Goal: Information Seeking & Learning: Check status

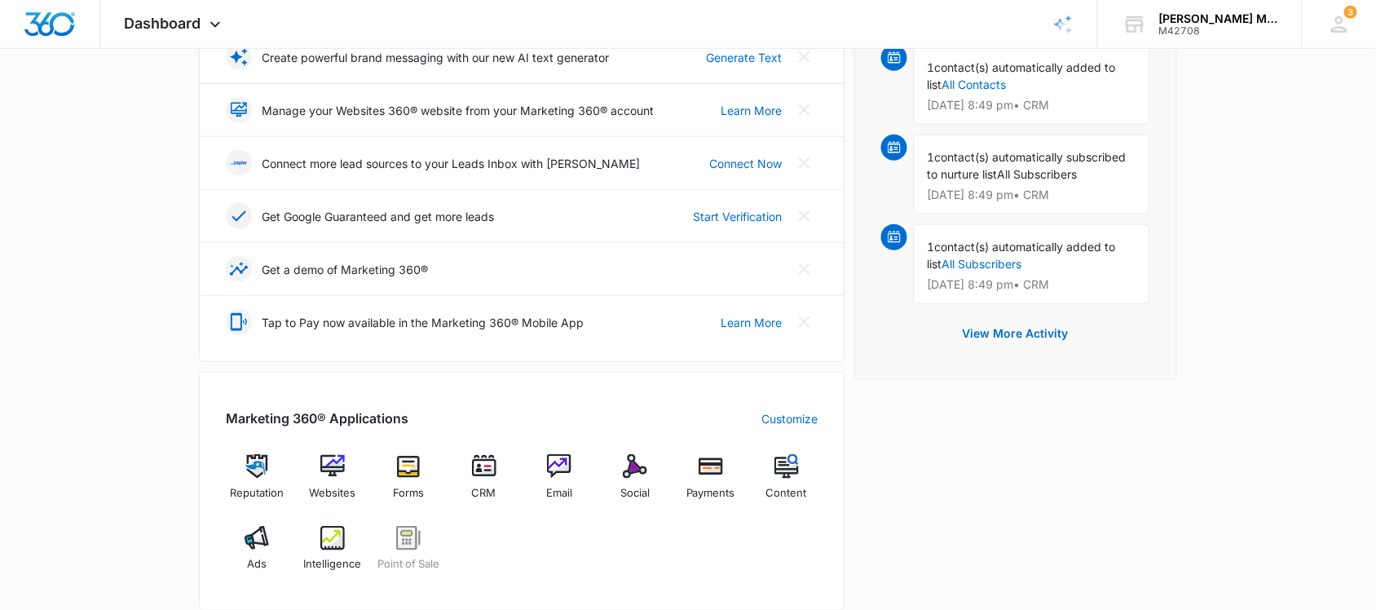
scroll to position [408, 0]
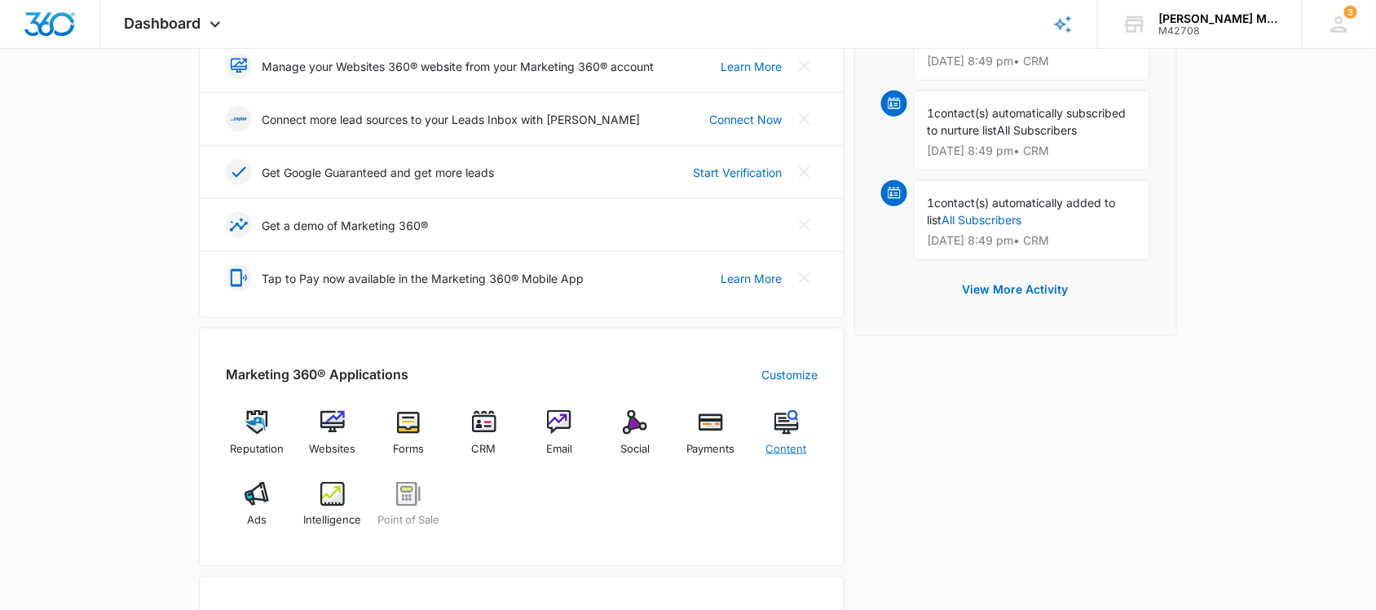
click at [788, 426] on img at bounding box center [786, 422] width 24 height 24
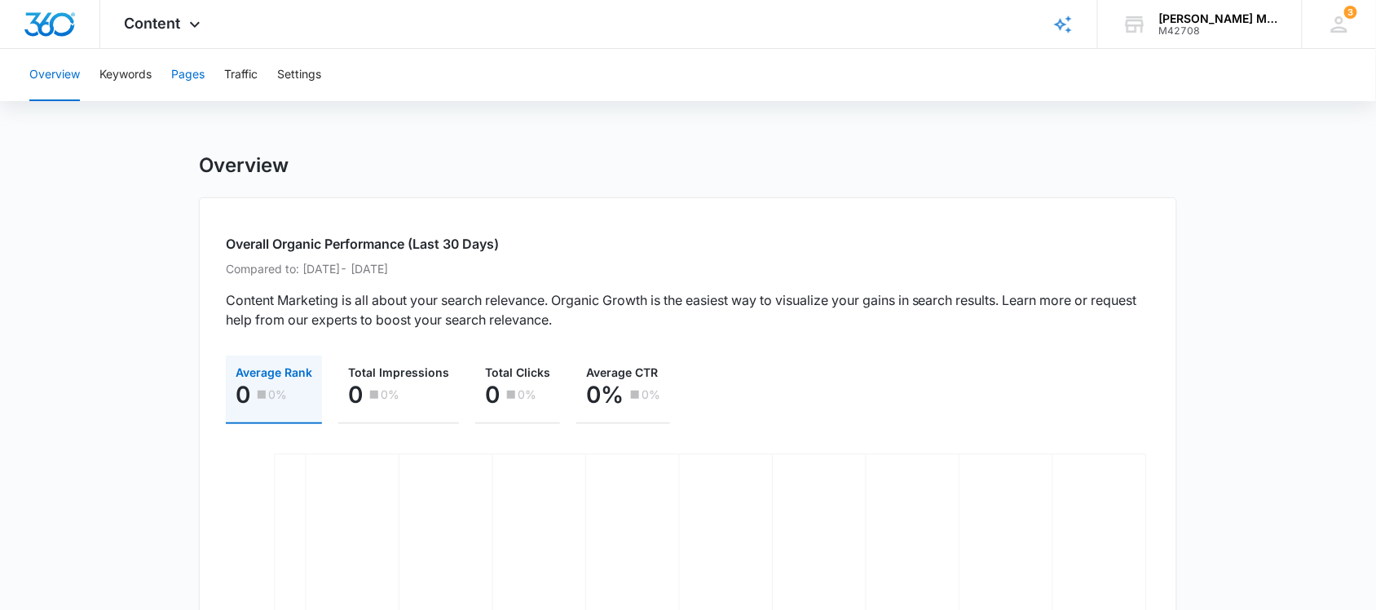
click at [196, 71] on button "Pages" at bounding box center [187, 75] width 33 height 52
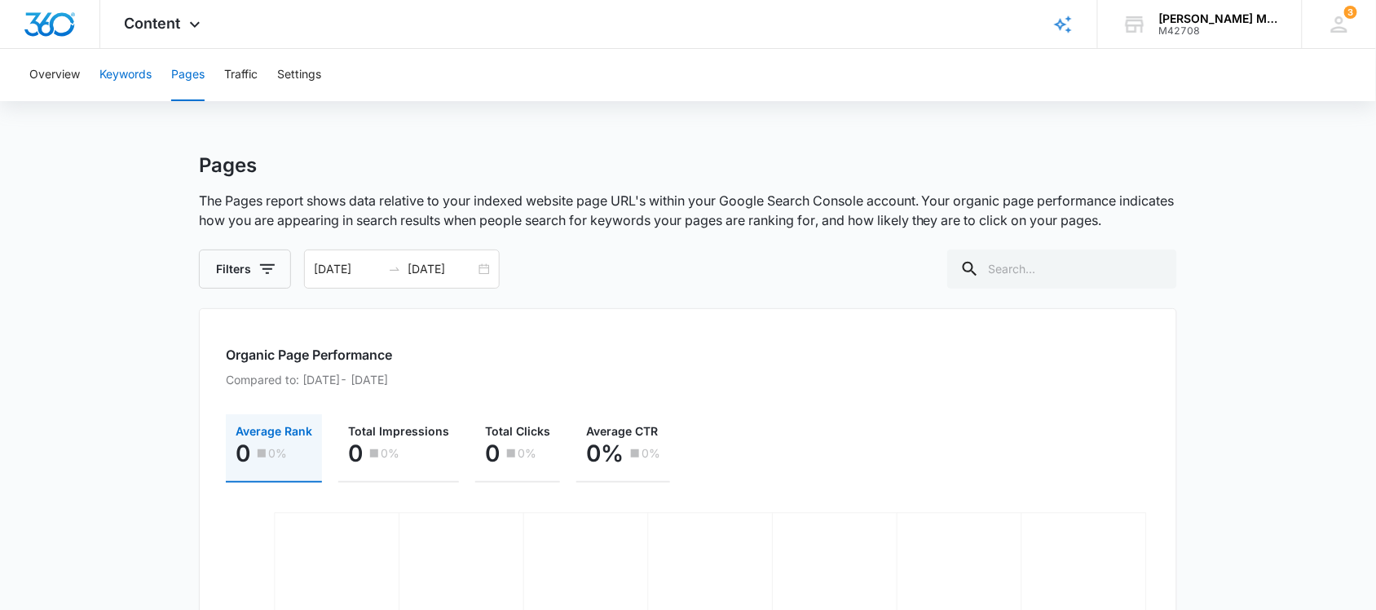
click at [127, 68] on button "Keywords" at bounding box center [125, 75] width 52 height 52
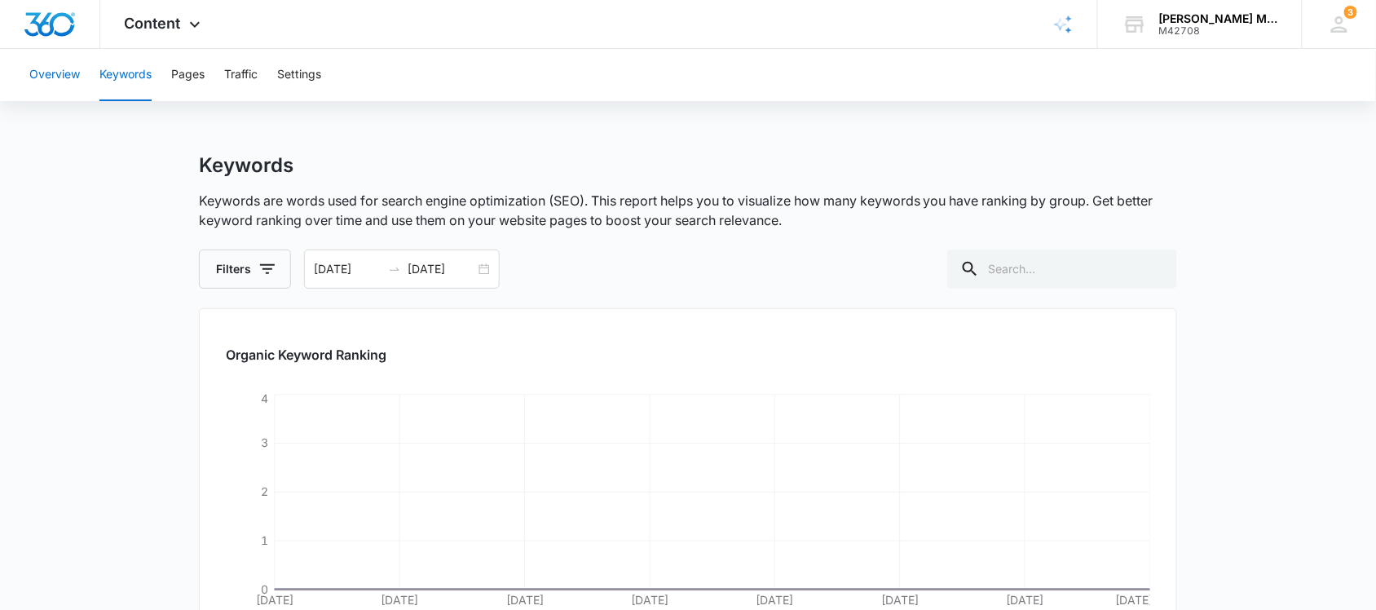
click at [68, 70] on button "Overview" at bounding box center [54, 75] width 51 height 52
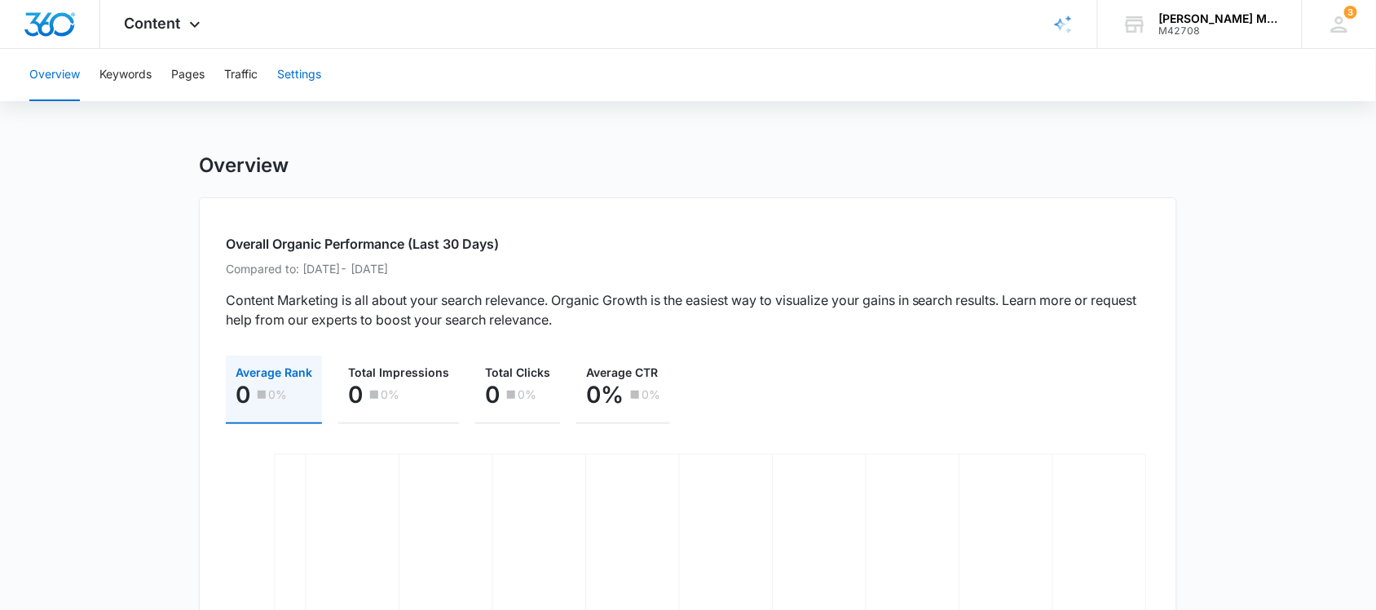
click at [316, 77] on button "Settings" at bounding box center [299, 75] width 44 height 52
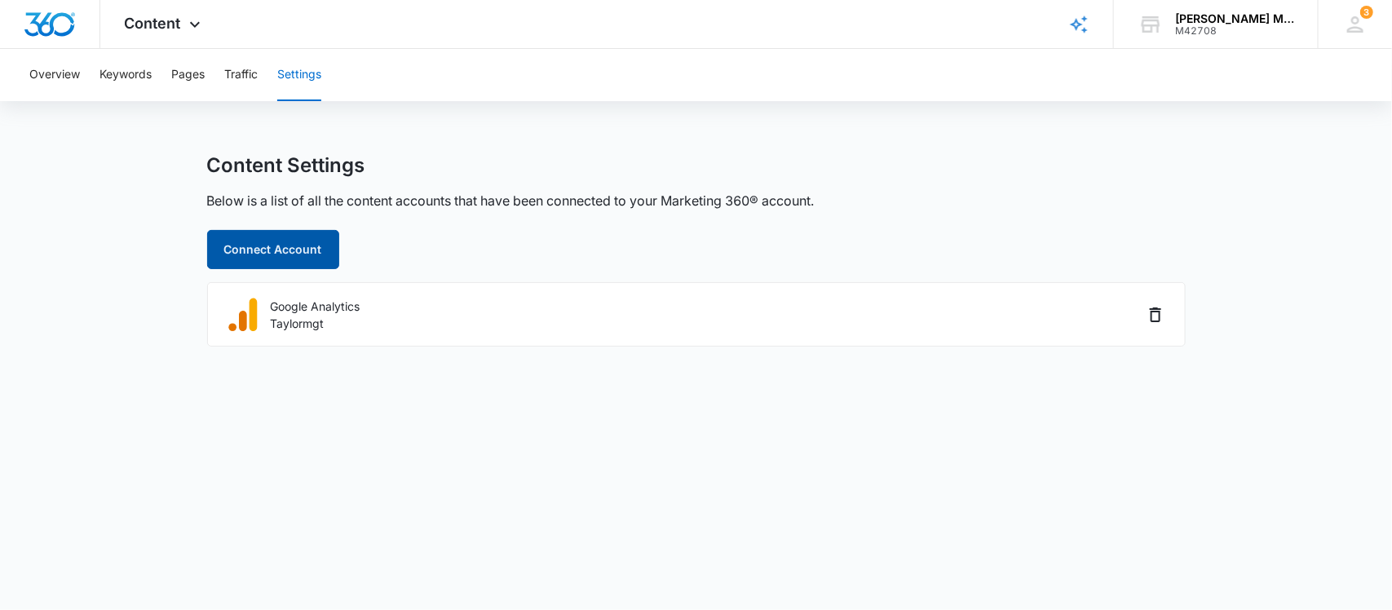
click at [289, 240] on button "Connect Account" at bounding box center [273, 249] width 132 height 39
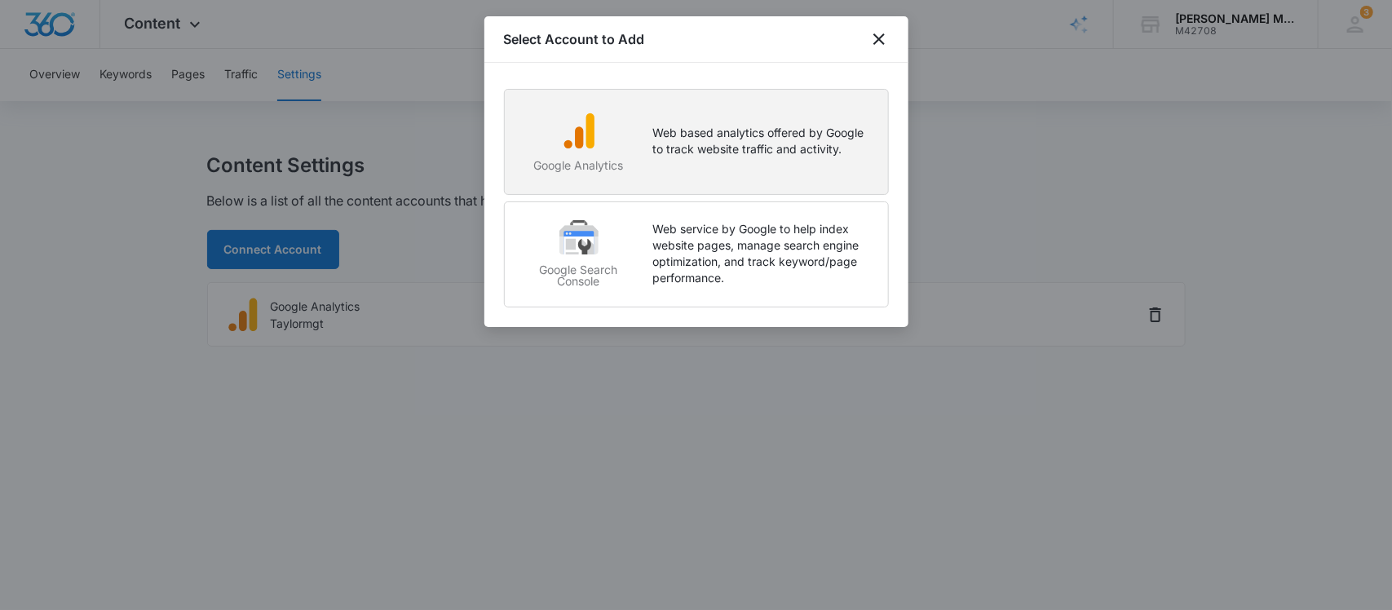
click at [630, 139] on div "Google Analytics" at bounding box center [579, 147] width 116 height 72
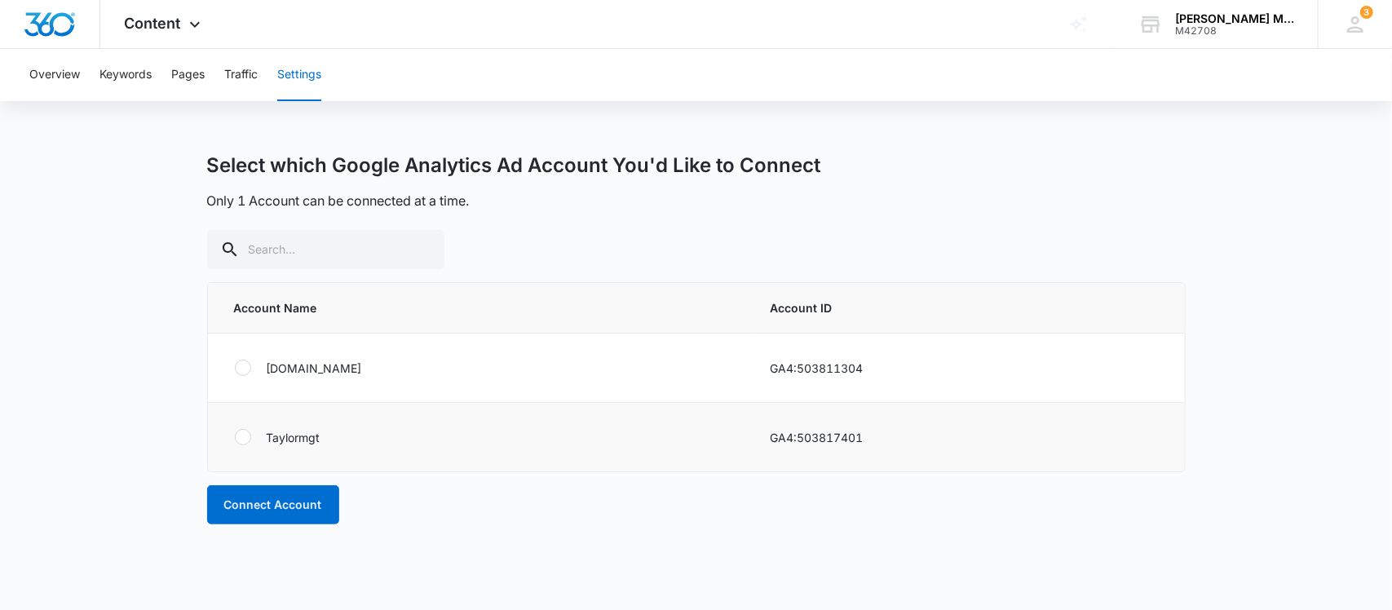
click at [243, 440] on div at bounding box center [243, 437] width 16 height 16
click at [235, 438] on input "radio" at bounding box center [234, 437] width 1 height 1
click at [266, 501] on button "Connect Account" at bounding box center [273, 504] width 132 height 39
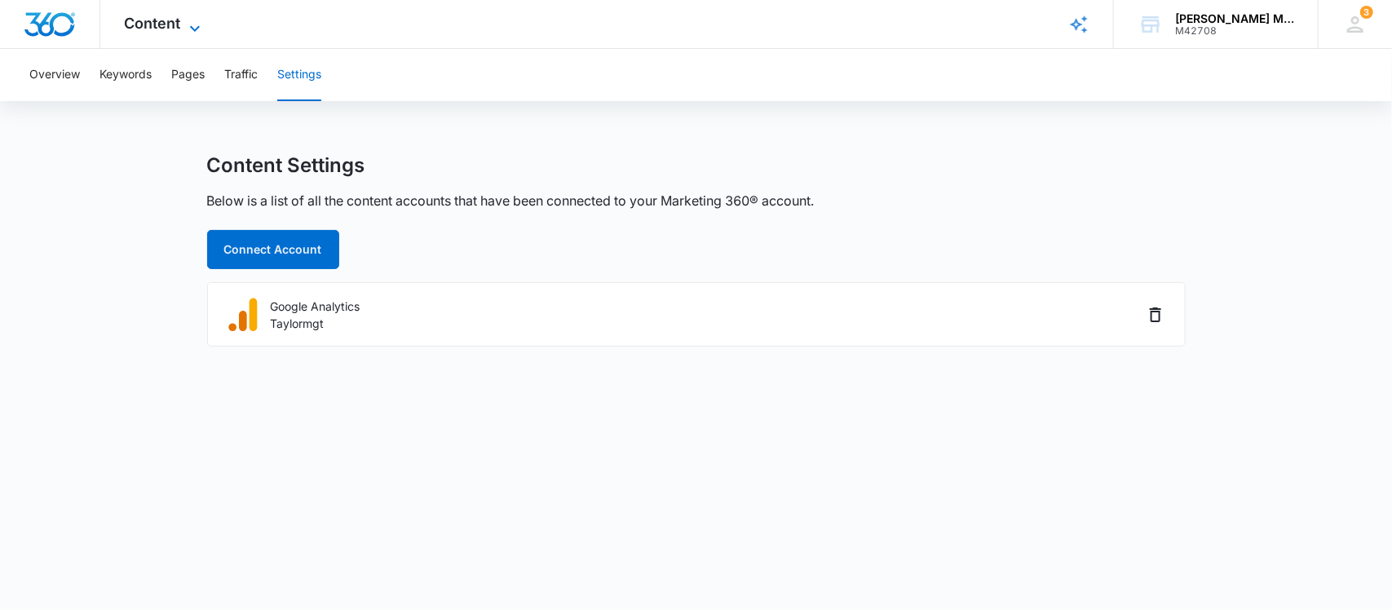
click at [169, 15] on span "Content" at bounding box center [153, 23] width 56 height 17
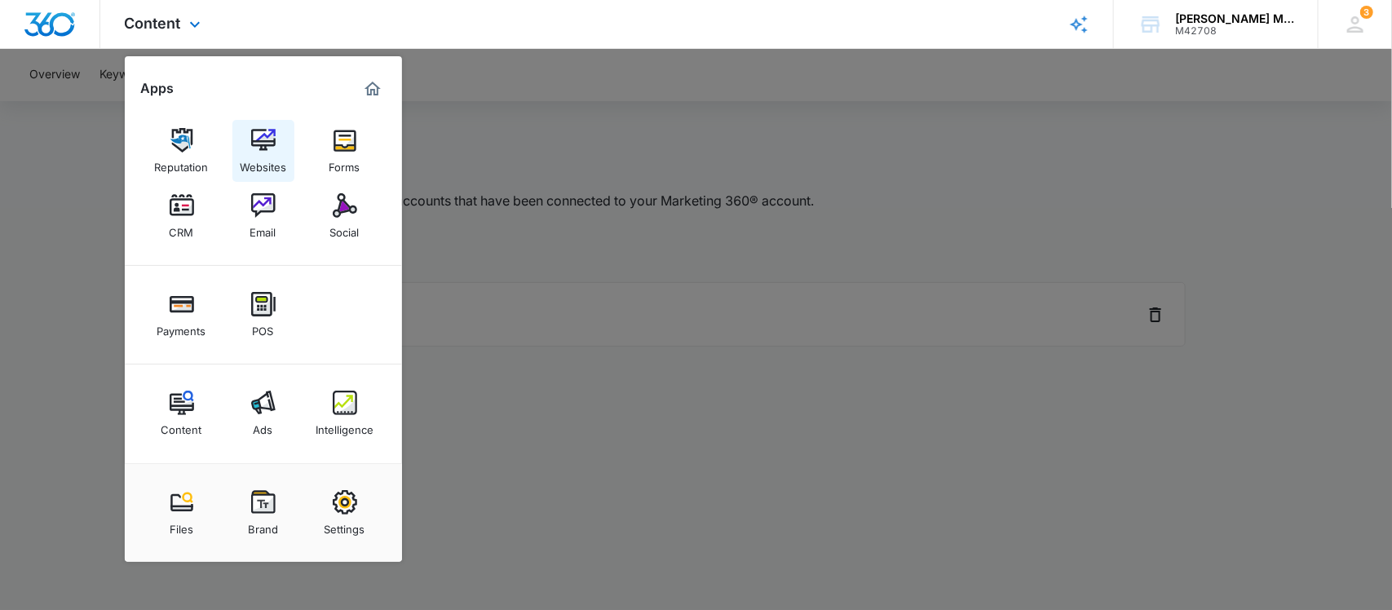
click at [261, 141] on img at bounding box center [263, 140] width 24 height 24
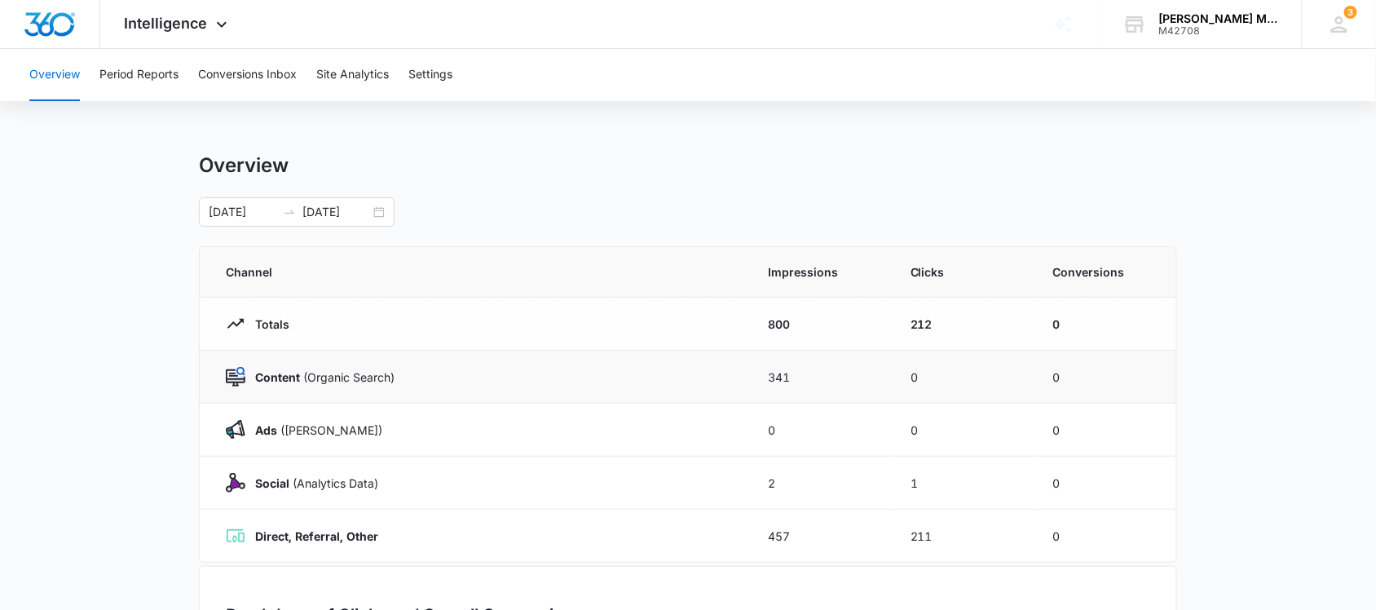
click at [236, 375] on img at bounding box center [236, 377] width 20 height 20
click at [338, 75] on button "Site Analytics" at bounding box center [352, 75] width 73 height 52
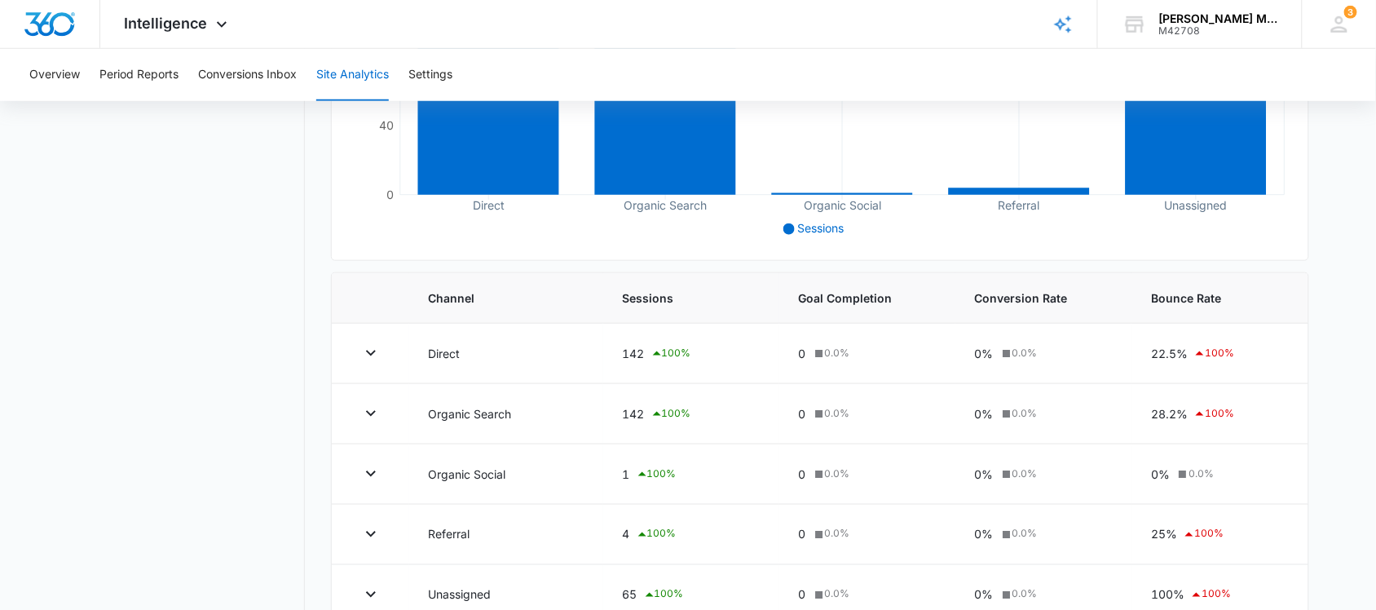
scroll to position [408, 0]
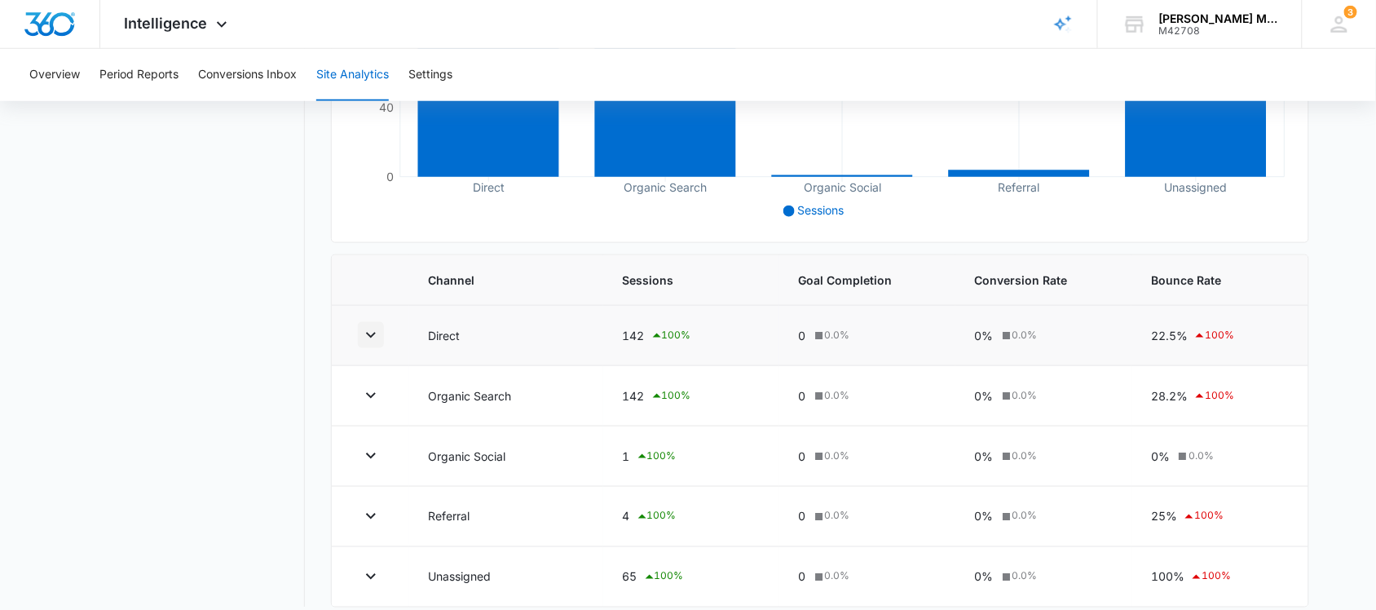
click at [368, 339] on icon "button" at bounding box center [371, 335] width 20 height 20
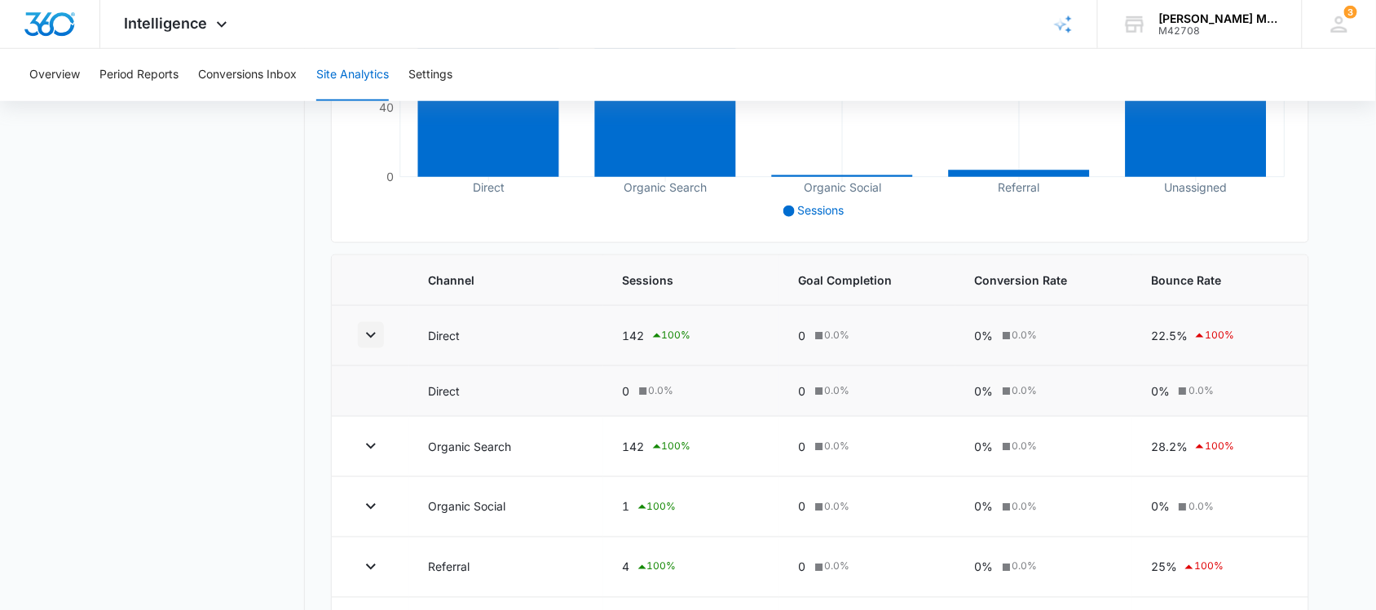
click at [368, 339] on icon "button" at bounding box center [371, 335] width 20 height 20
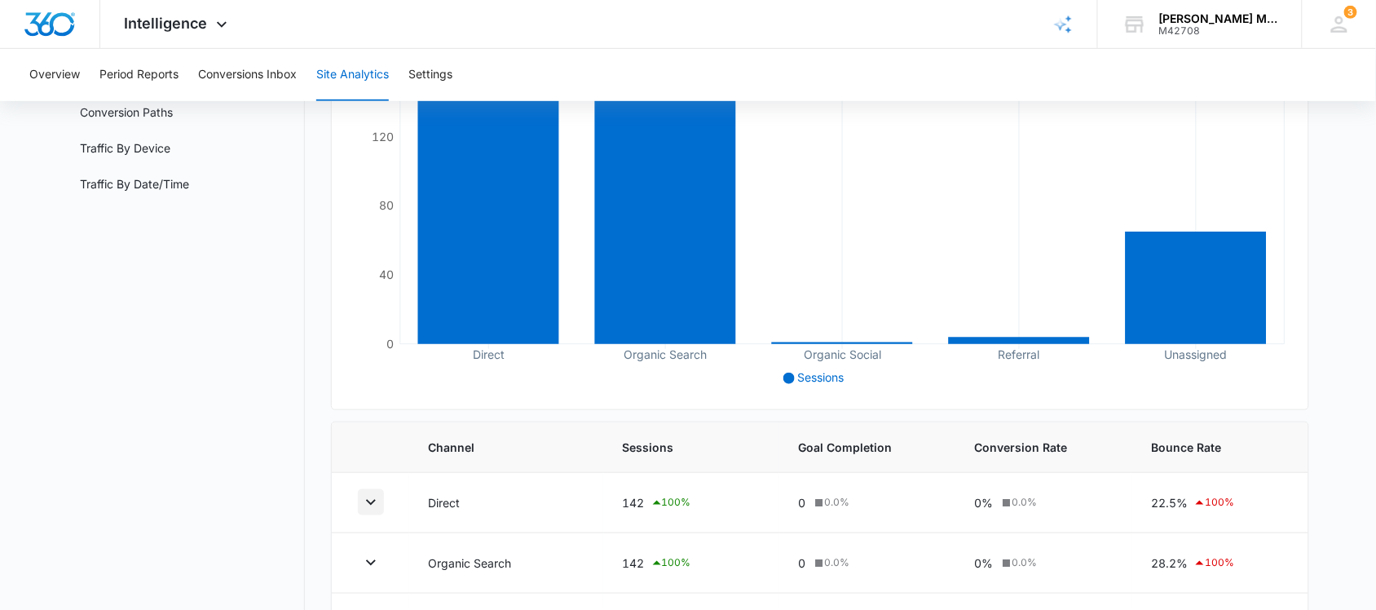
scroll to position [0, 0]
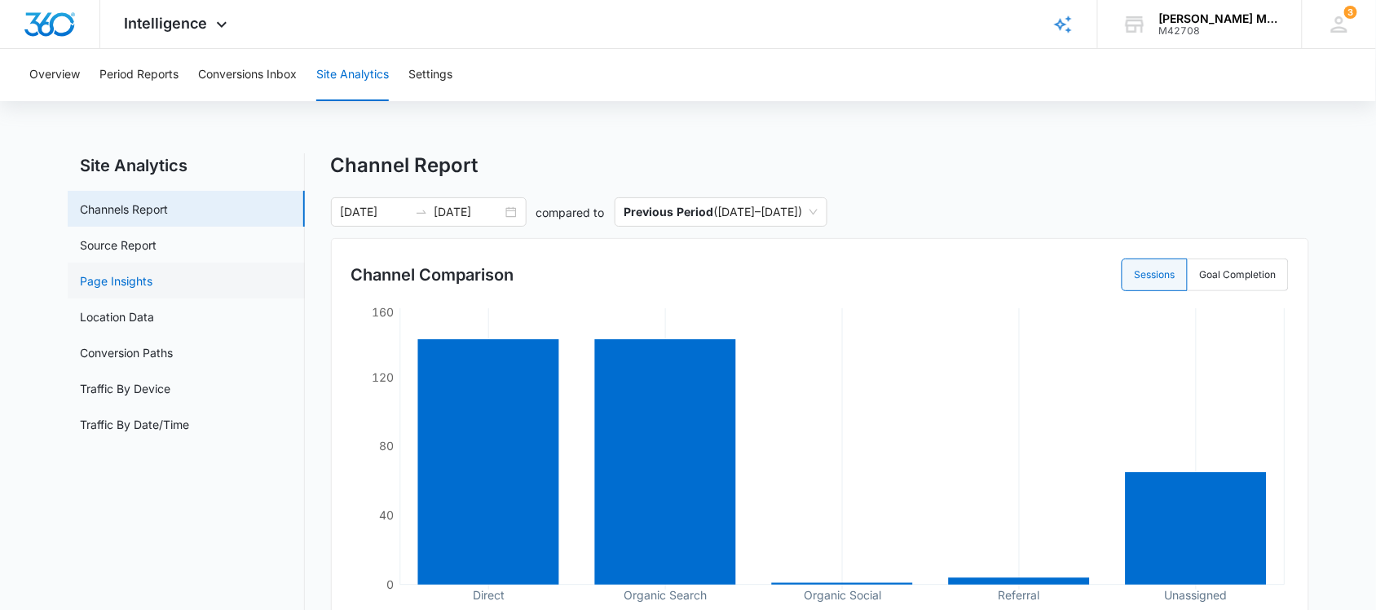
click at [135, 282] on link "Page Insights" at bounding box center [117, 280] width 73 height 17
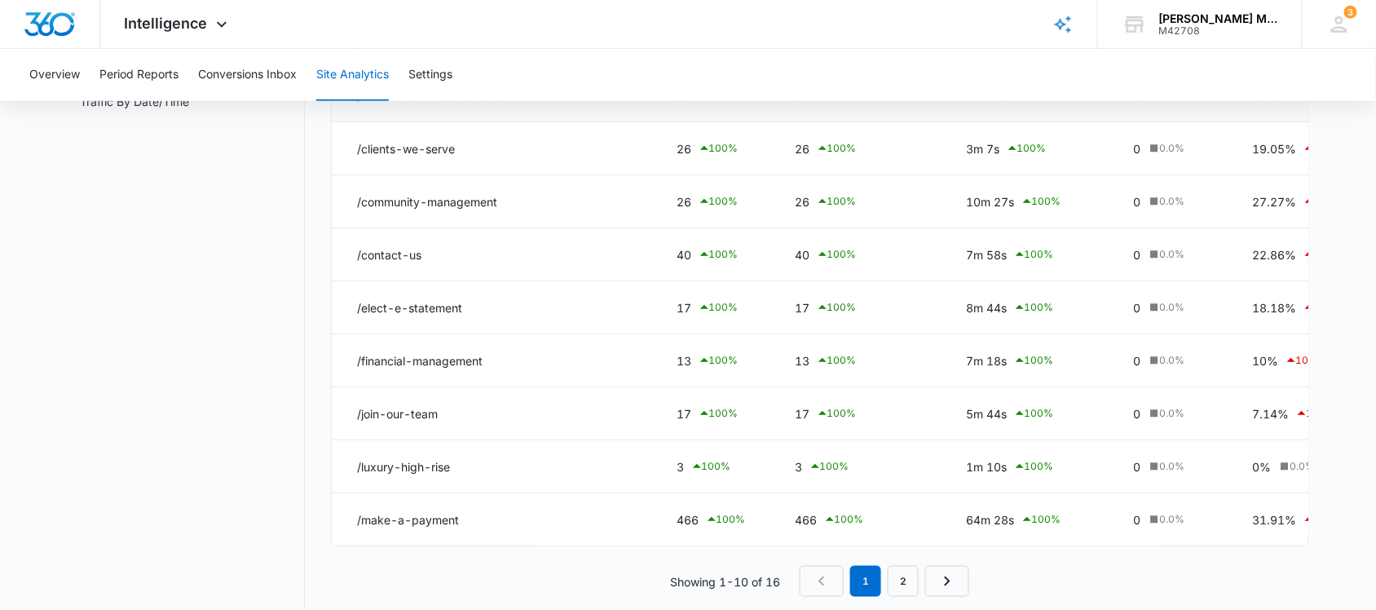
scroll to position [367, 0]
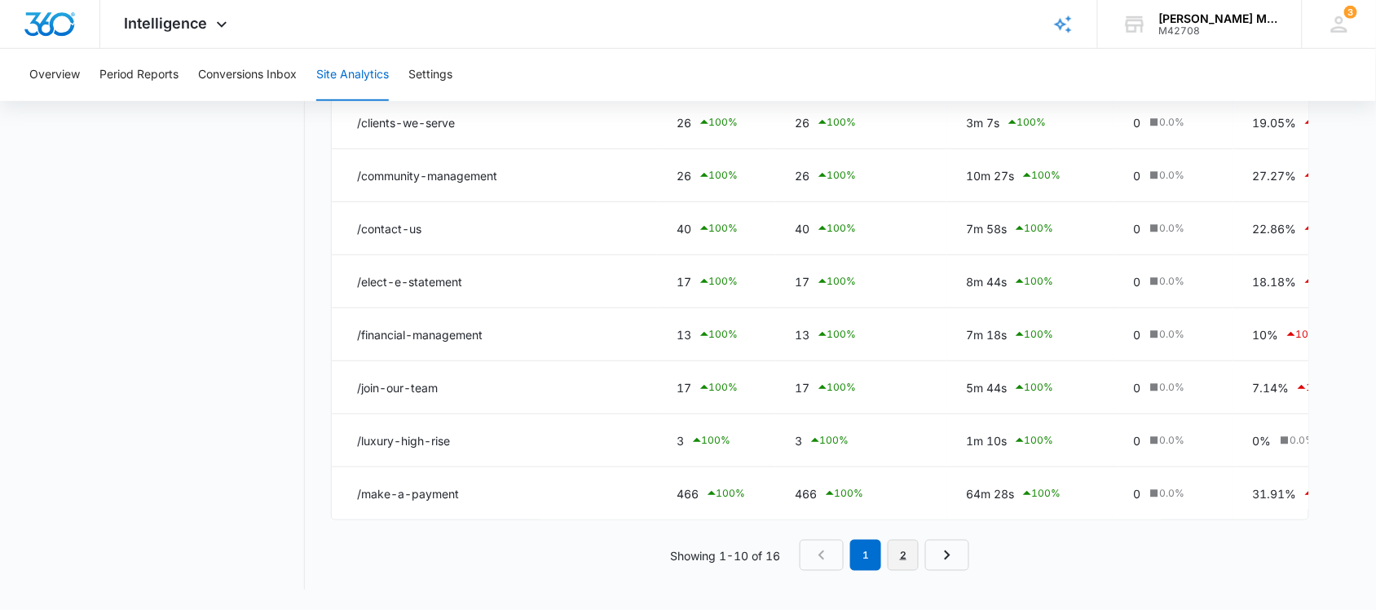
click at [903, 560] on link "2" at bounding box center [903, 555] width 31 height 31
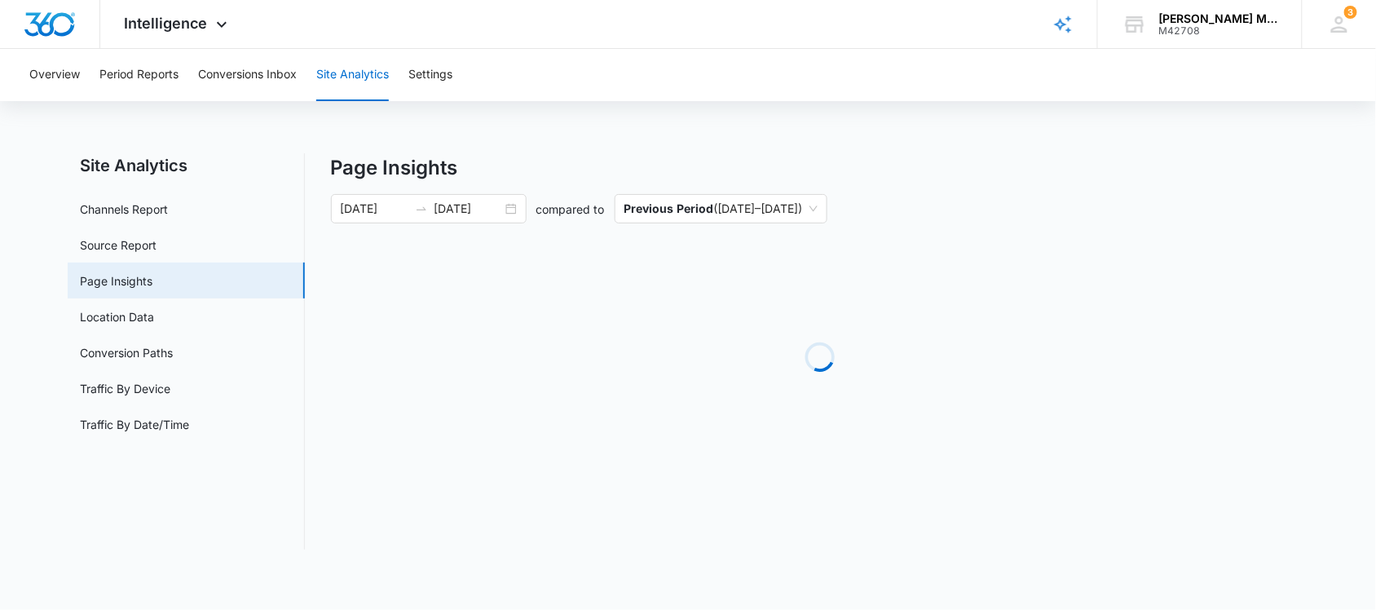
scroll to position [0, 0]
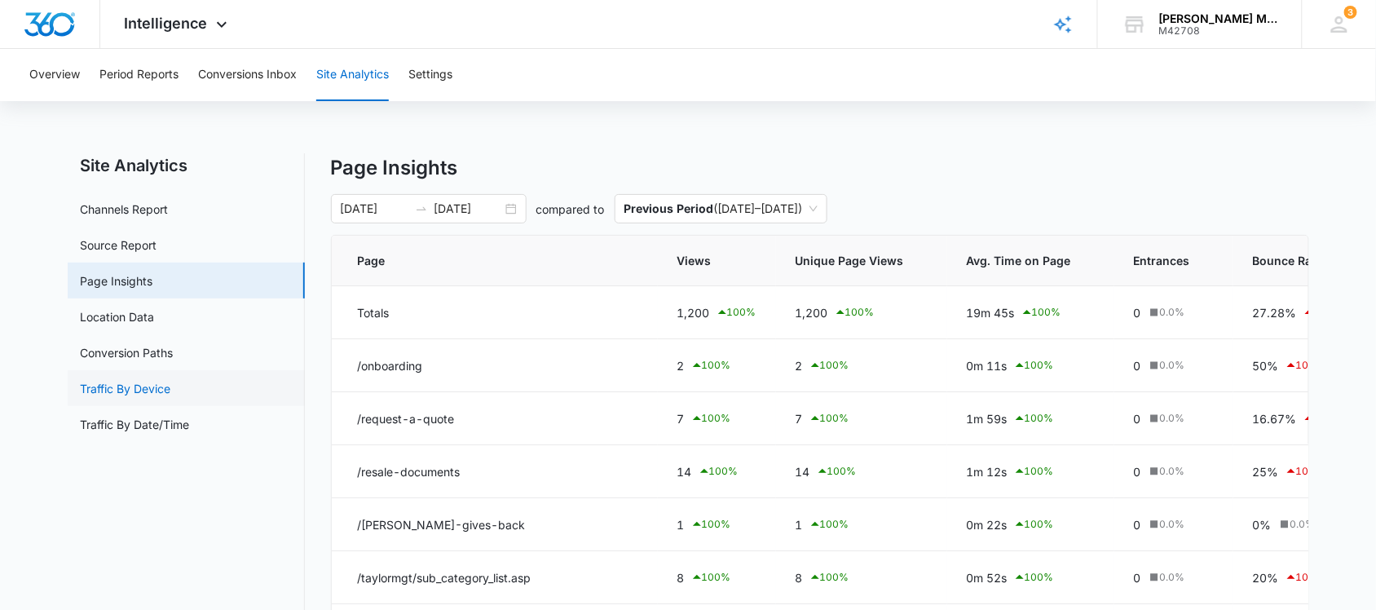
click at [152, 388] on link "Traffic By Device" at bounding box center [126, 388] width 90 height 17
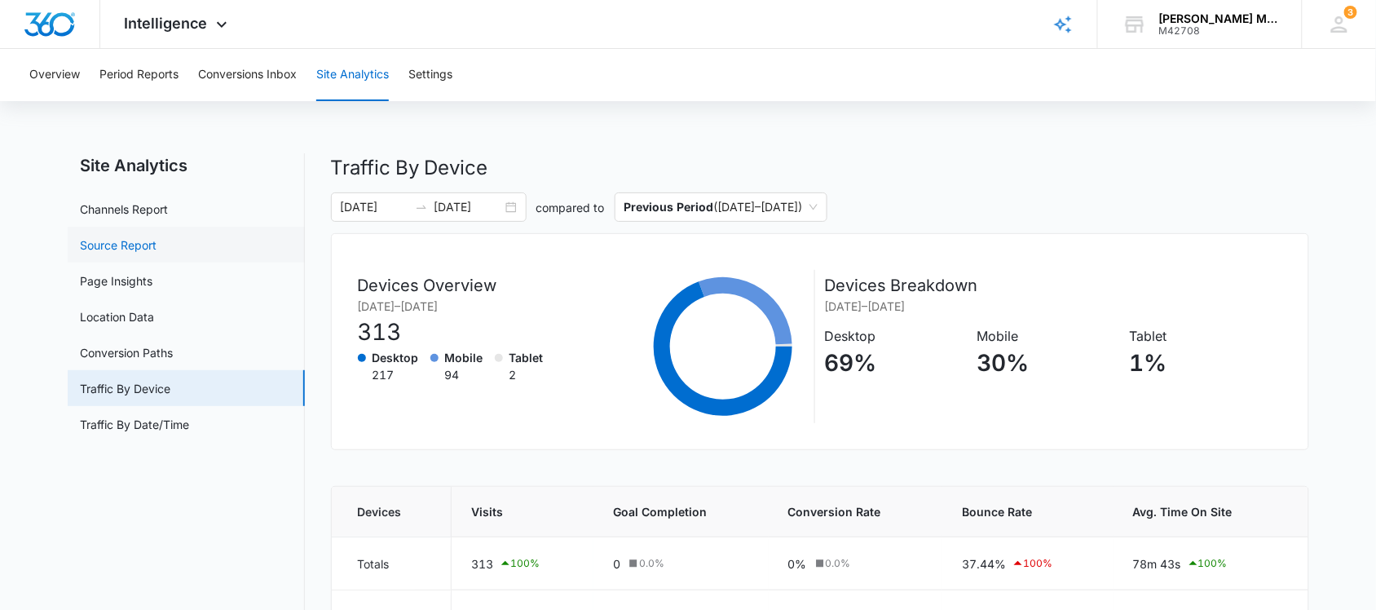
click at [107, 251] on link "Source Report" at bounding box center [119, 244] width 77 height 17
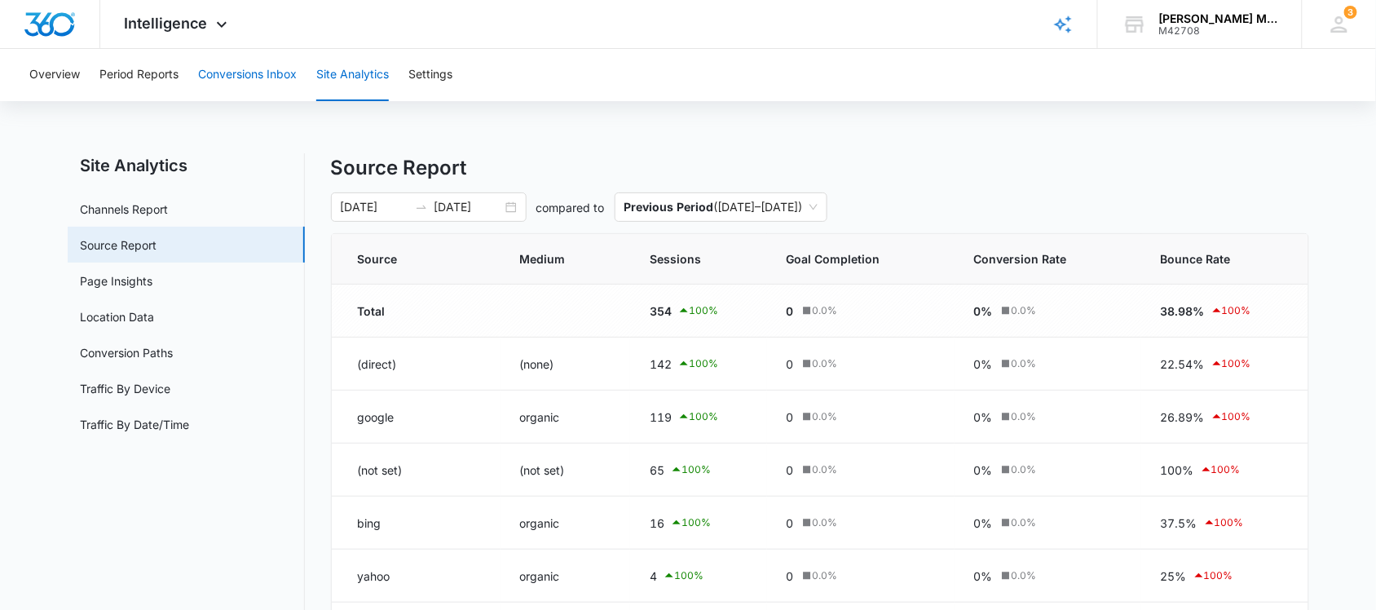
click at [261, 74] on button "Conversions Inbox" at bounding box center [247, 75] width 99 height 52
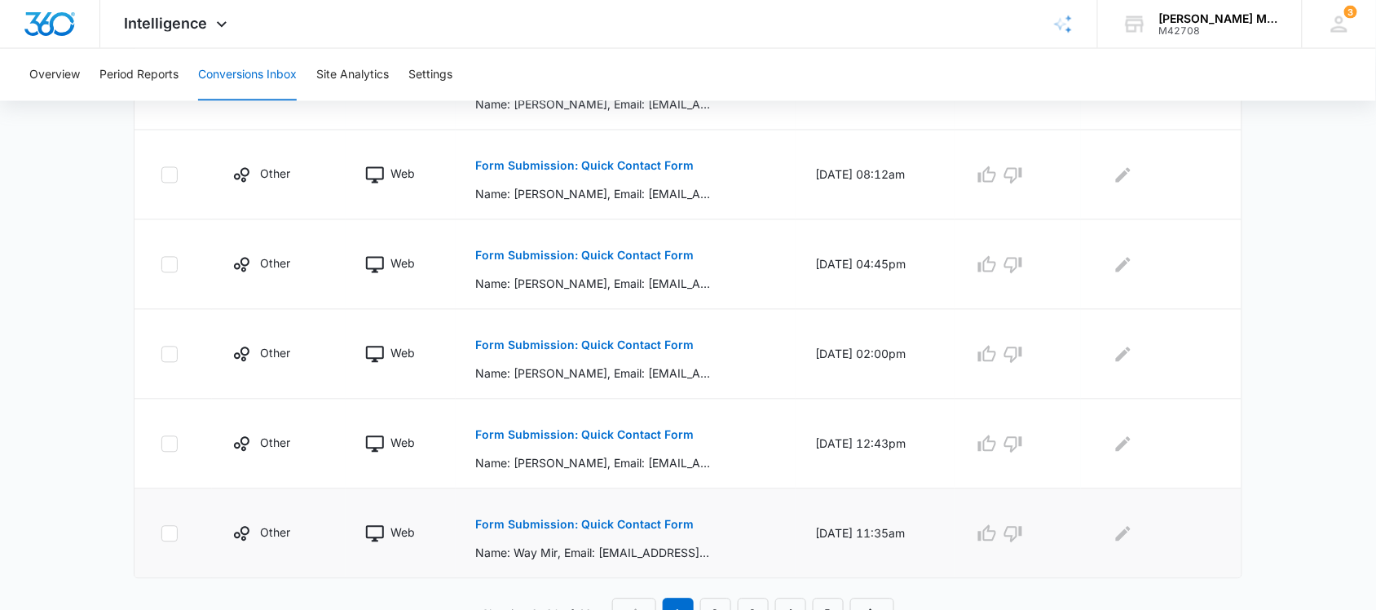
scroll to position [853, 0]
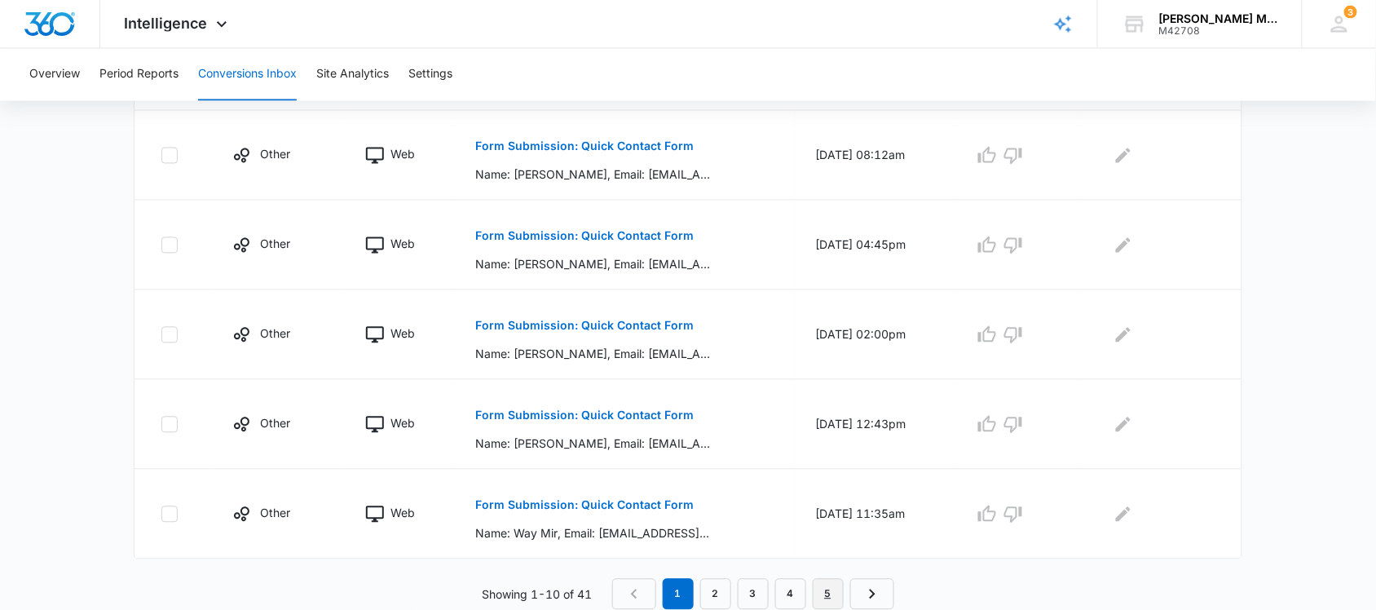
click at [836, 591] on link "5" at bounding box center [828, 594] width 31 height 31
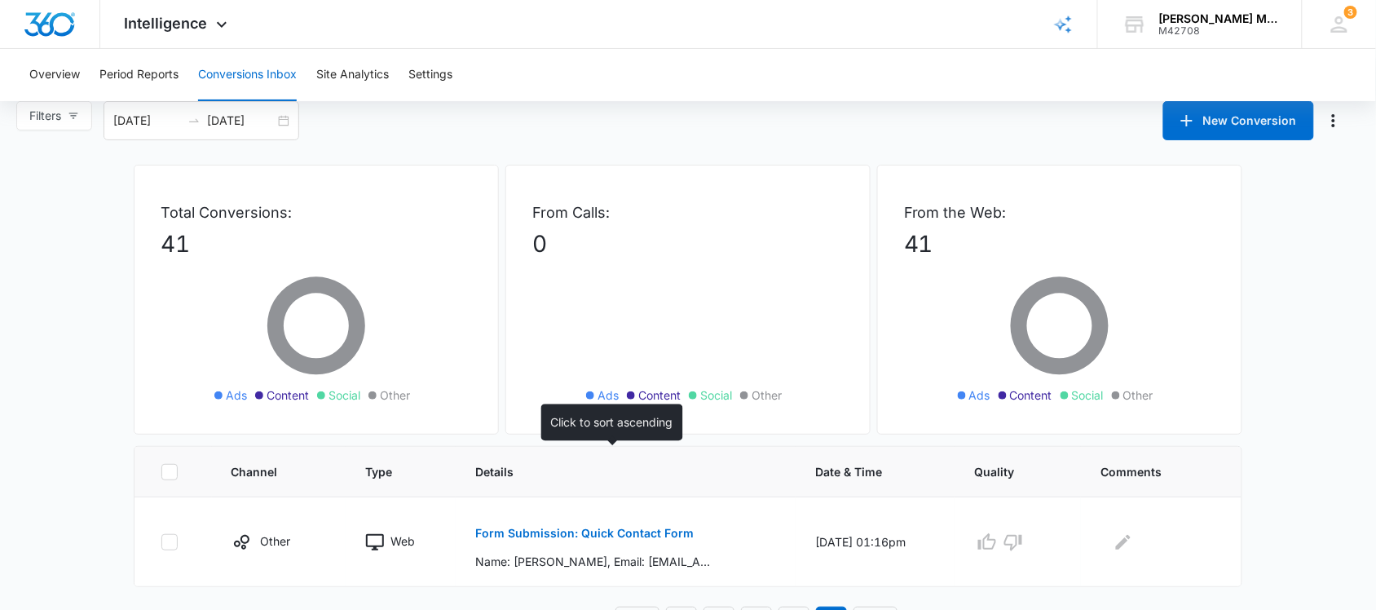
scroll to position [0, 0]
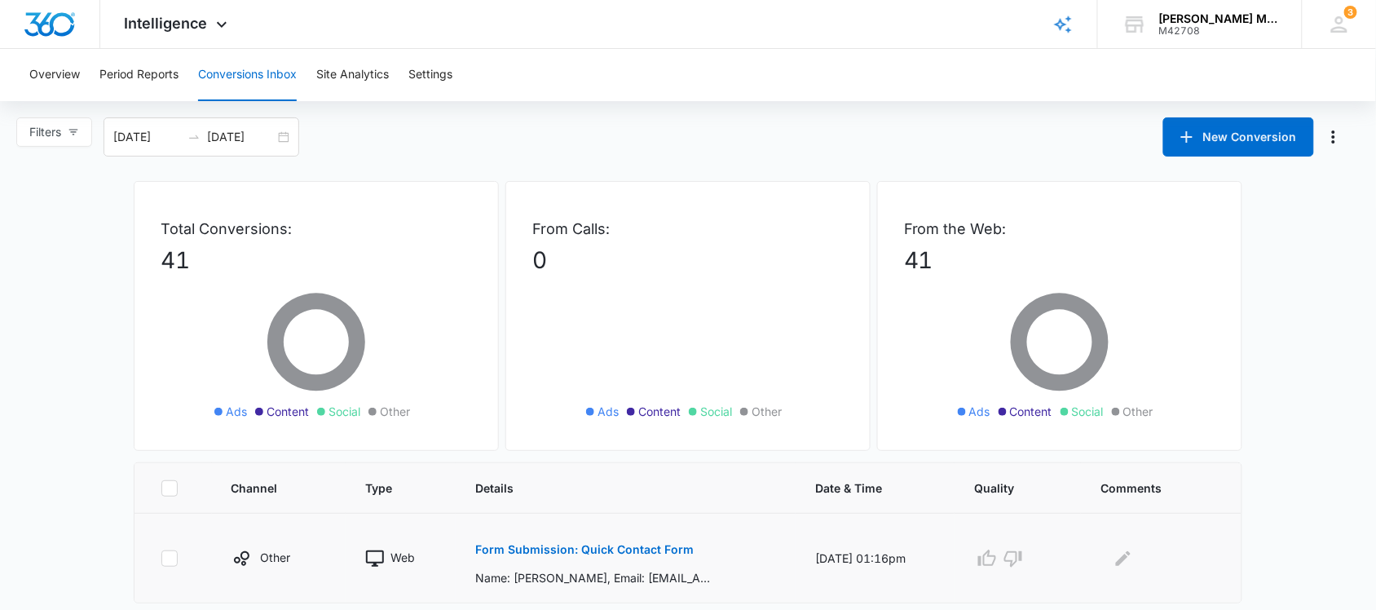
click at [520, 548] on p "Form Submission: Quick Contact Form" at bounding box center [584, 549] width 218 height 11
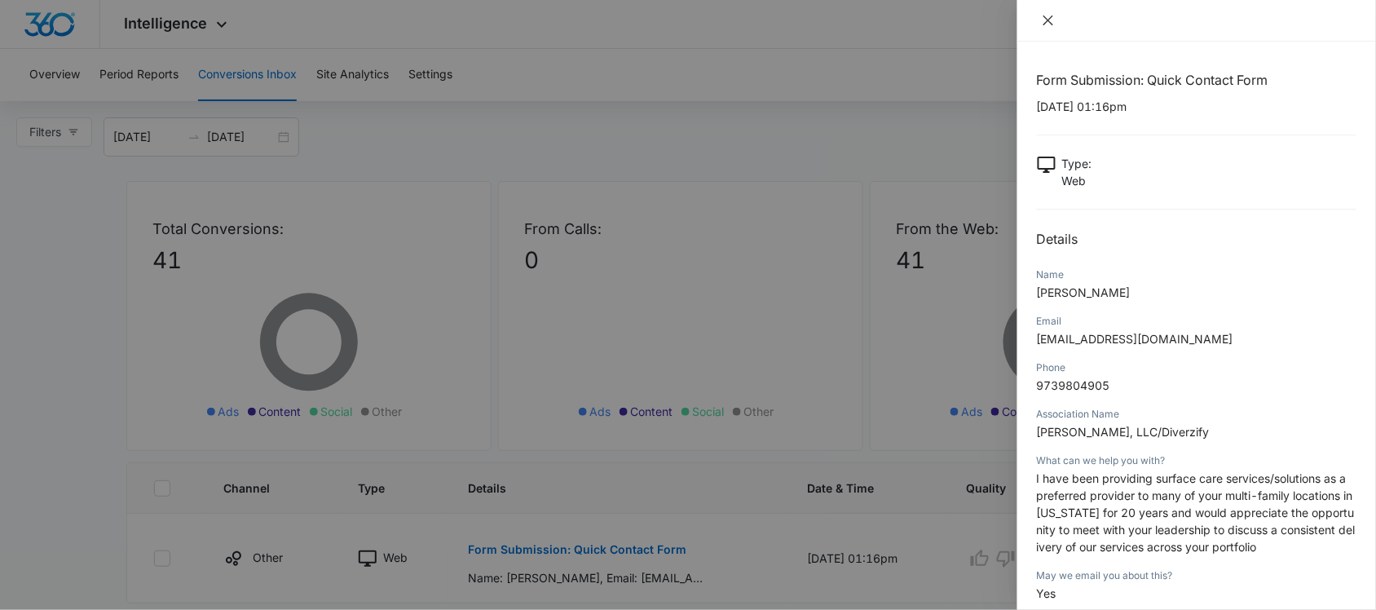
click at [1049, 23] on icon "close" at bounding box center [1048, 20] width 13 height 13
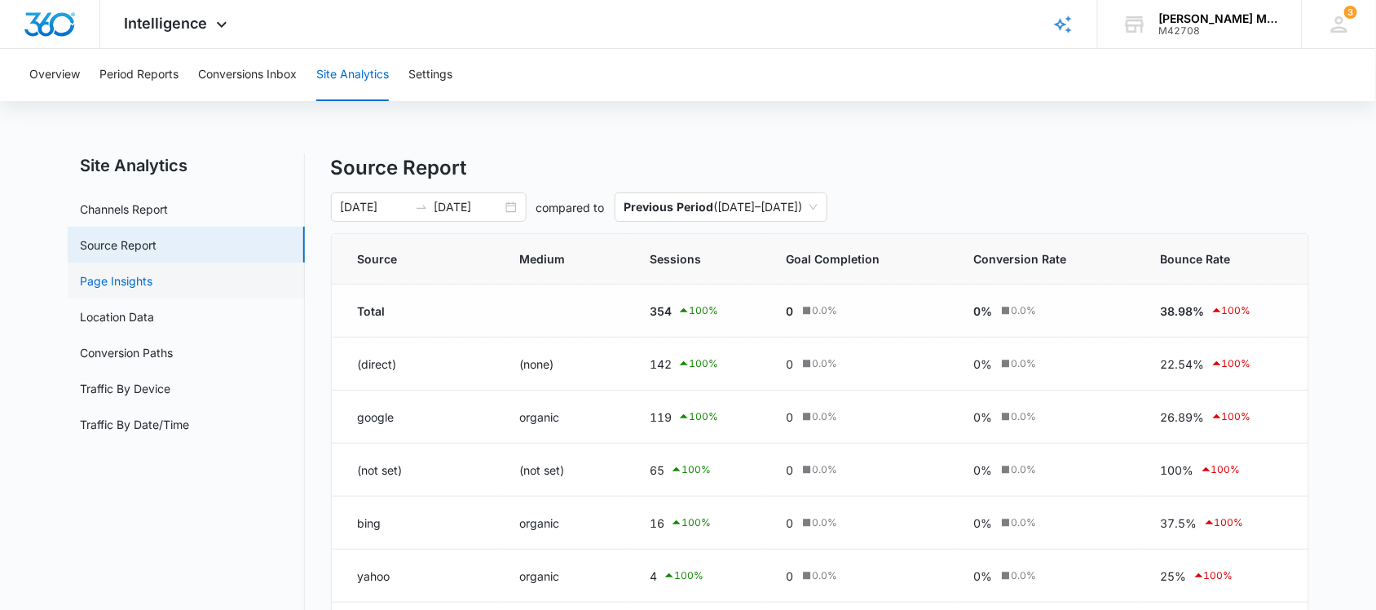
click at [141, 279] on link "Page Insights" at bounding box center [117, 280] width 73 height 17
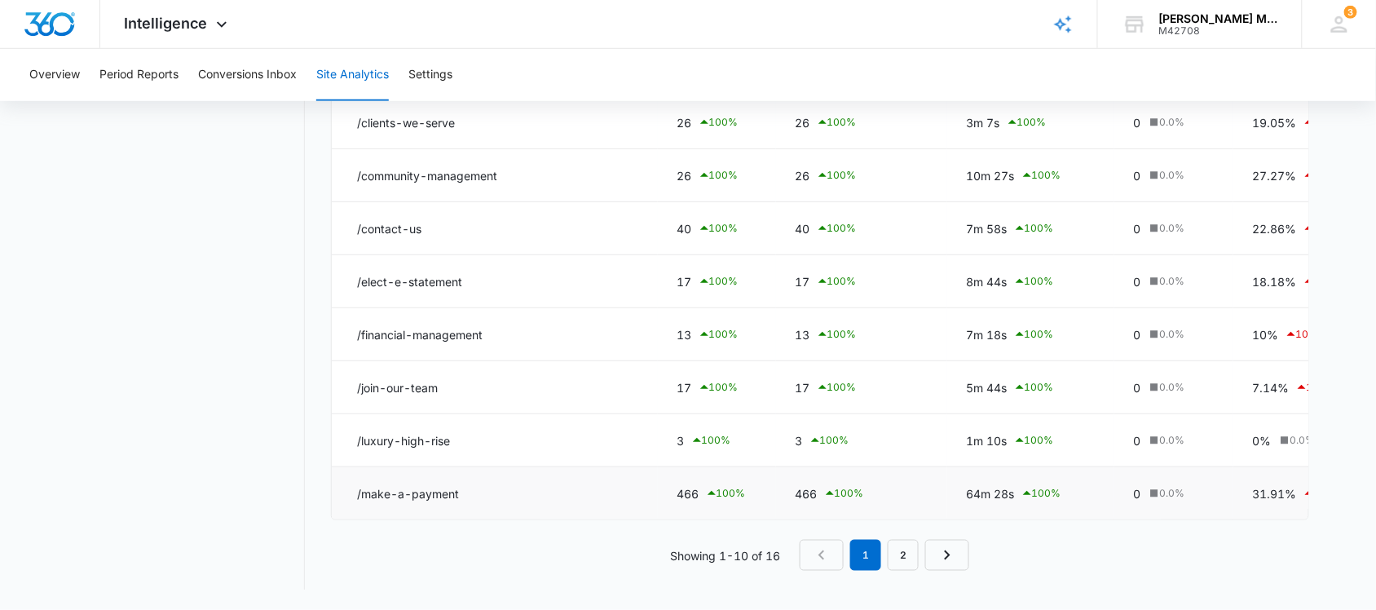
scroll to position [367, 0]
click at [910, 555] on link "2" at bounding box center [903, 555] width 31 height 31
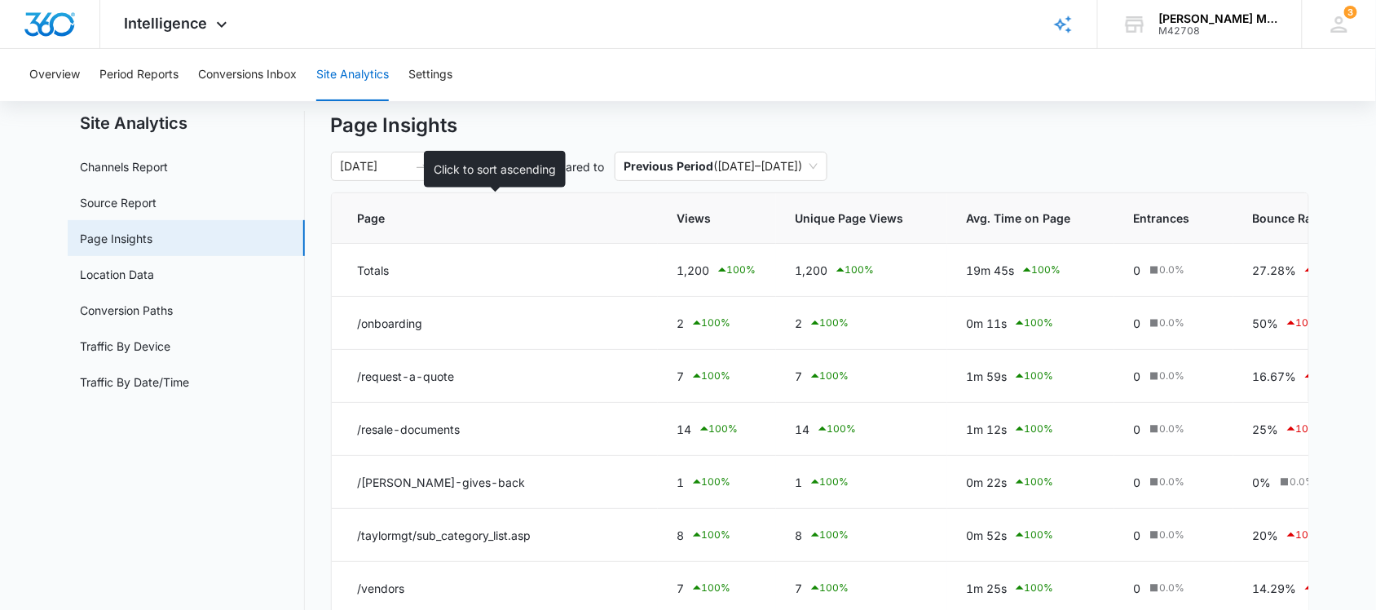
scroll to position [0, 0]
